Goal: Navigation & Orientation: Find specific page/section

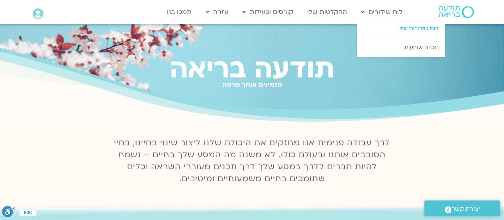
click at [407, 26] on link "לוח שידורים יומי" at bounding box center [401, 29] width 88 height 18
